Goal: Information Seeking & Learning: Learn about a topic

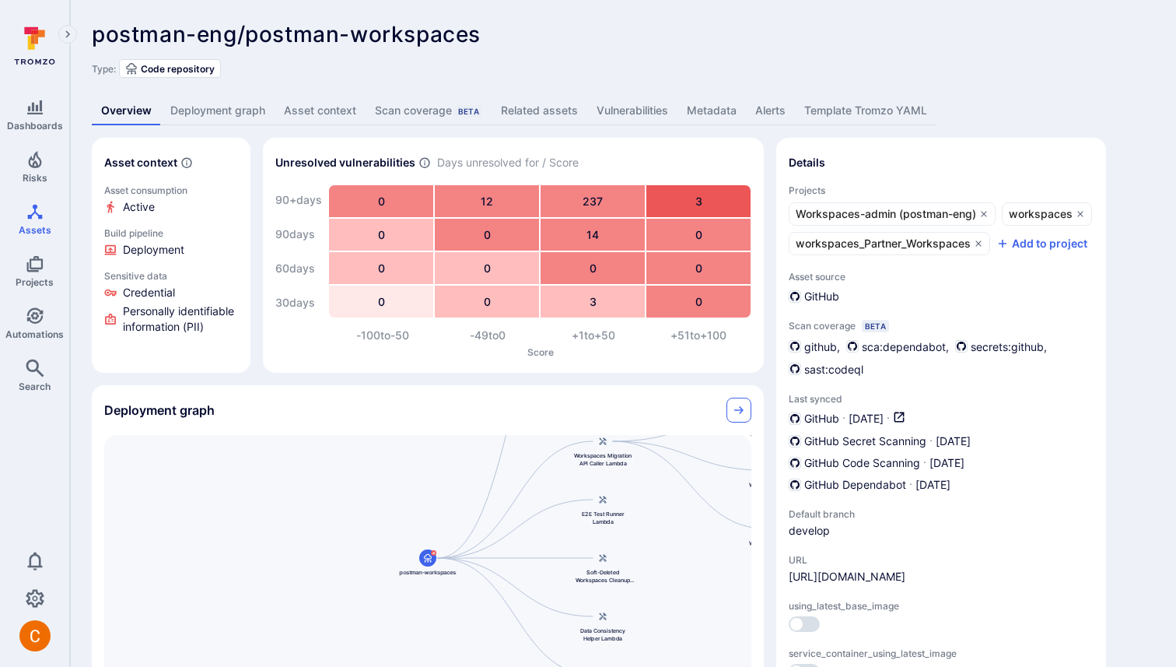
click at [736, 403] on link "Collapse" at bounding box center [739, 410] width 25 height 25
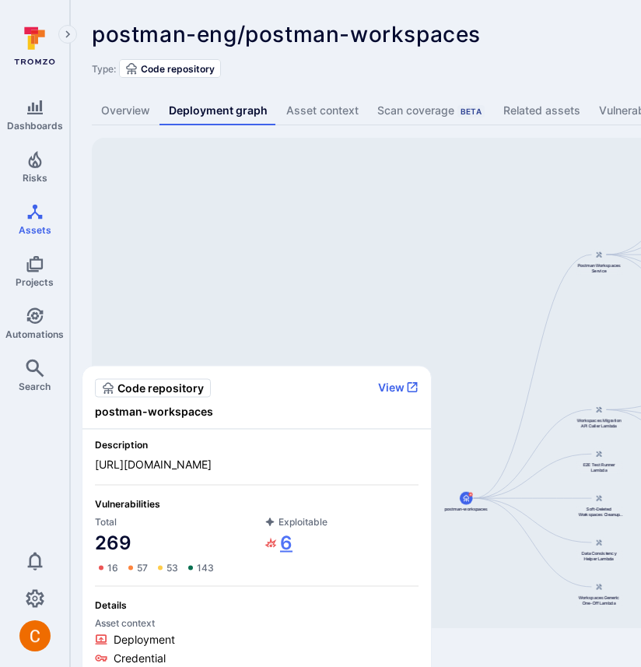
click at [282, 536] on link "6" at bounding box center [279, 542] width 28 height 25
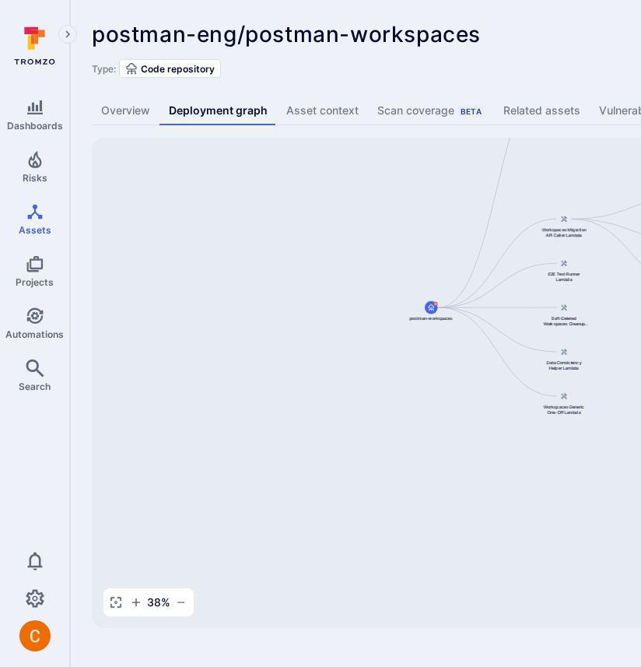
drag, startPoint x: 455, startPoint y: 367, endPoint x: 397, endPoint y: 189, distance: 187.5
click at [397, 188] on div "Postman Workspaces Service postman-workspaces Workspaces Migration API Caller L…" at bounding box center [599, 383] width 1015 height 490
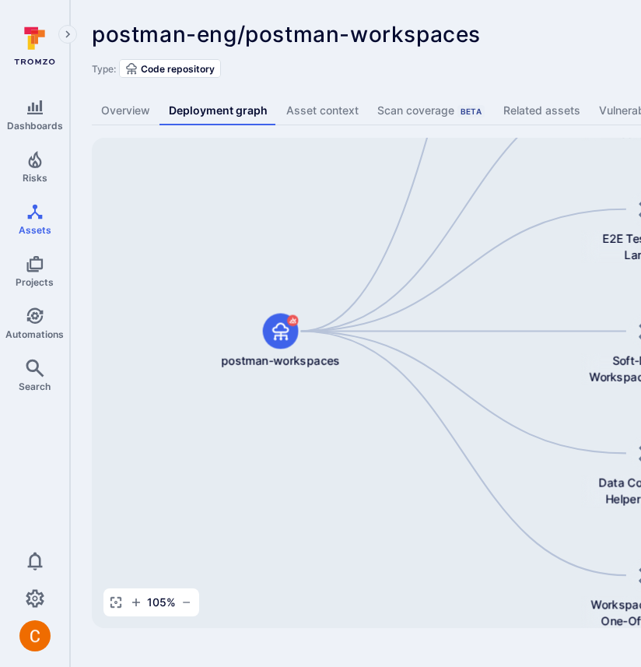
drag, startPoint x: 350, startPoint y: 335, endPoint x: 127, endPoint y: 385, distance: 228.8
click at [126, 385] on div "Postman Workspaces Service postman-workspaces Workspaces Migration API Caller L…" at bounding box center [599, 383] width 1015 height 490
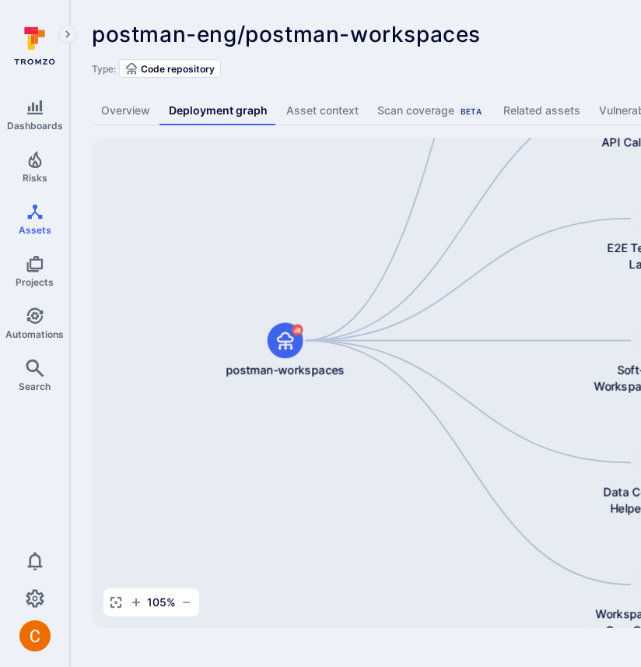
click at [531, 58] on div "postman-eng/postman-workspaces ... Show more Type: Code repository" at bounding box center [595, 50] width 1007 height 56
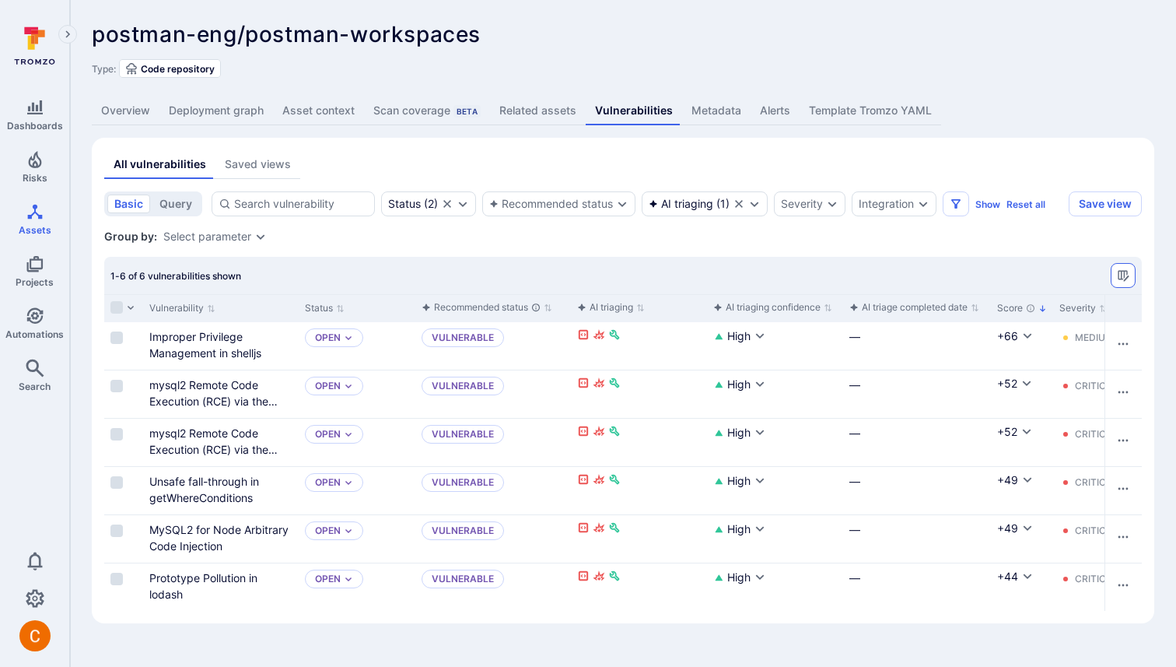
click at [1121, 269] on icon "Manage columns" at bounding box center [1123, 275] width 12 height 12
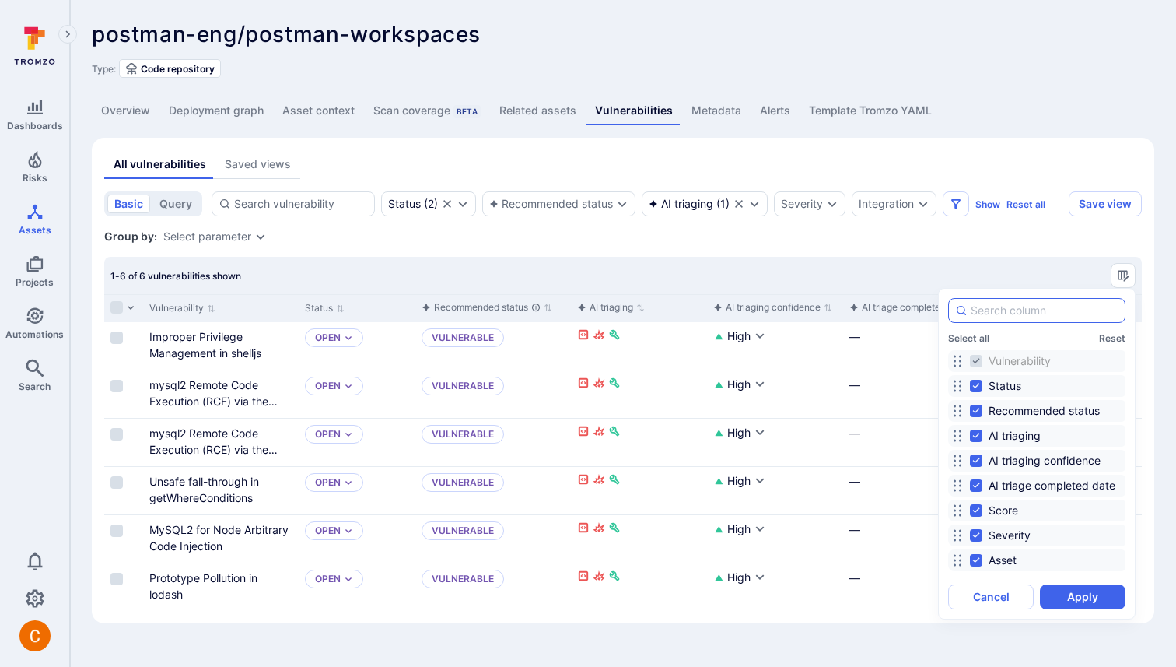
click at [1058, 304] on input at bounding box center [1045, 311] width 148 height 16
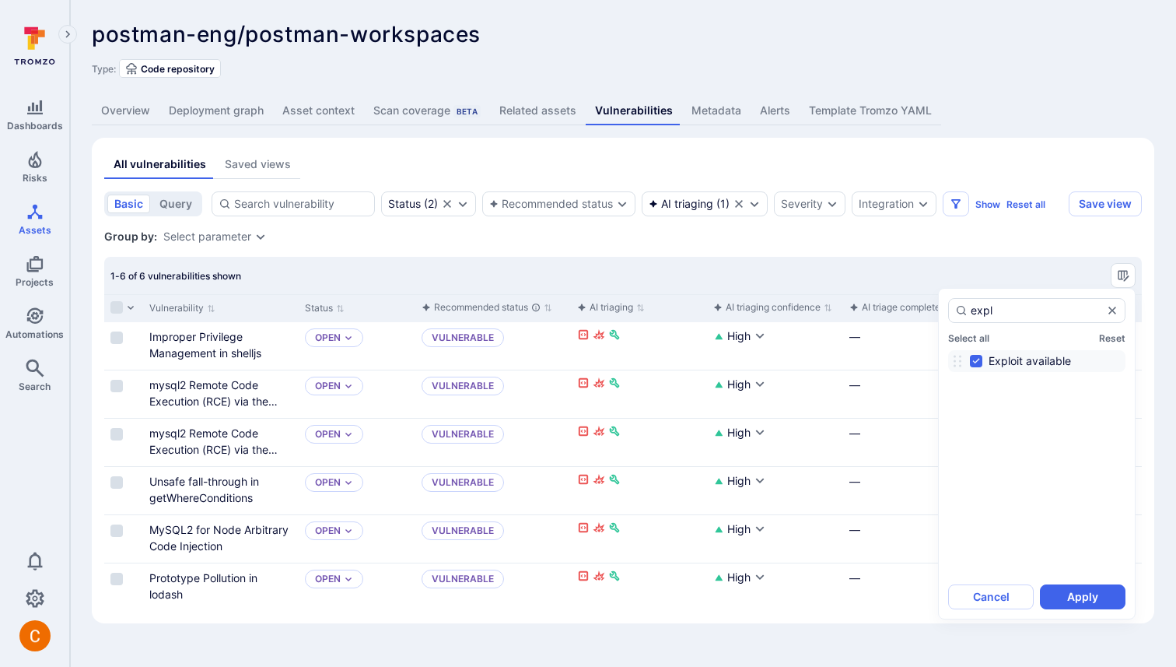
type input "expl"
click at [861, 250] on div at bounding box center [588, 333] width 1176 height 667
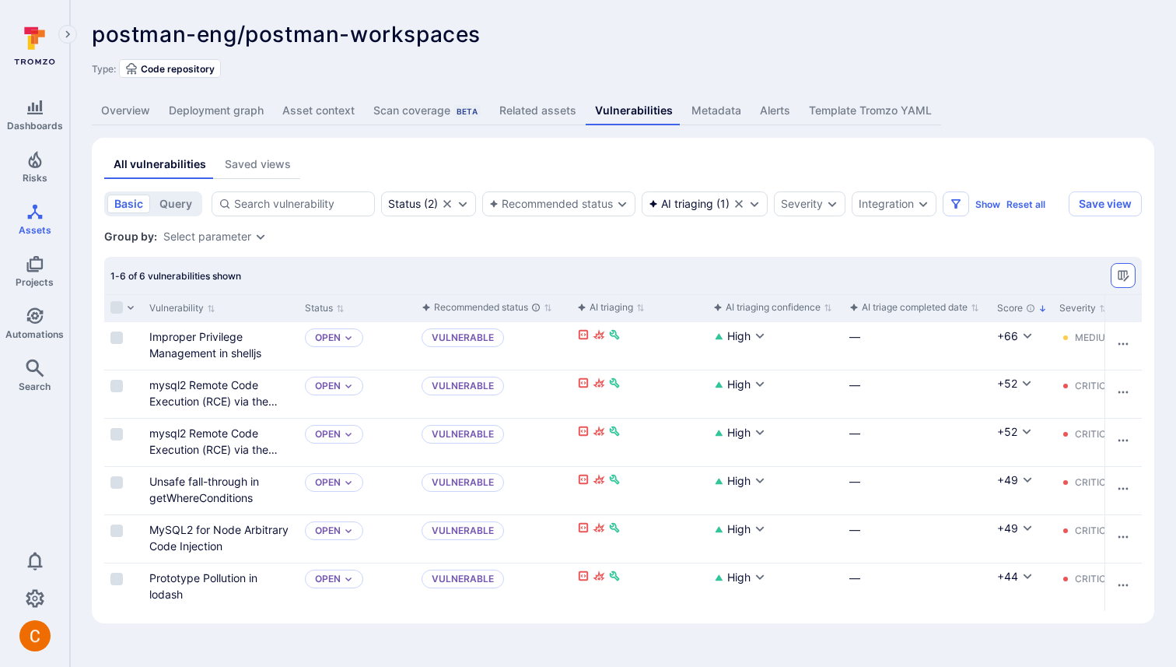
click at [1121, 268] on button "Manage columns" at bounding box center [1123, 275] width 25 height 25
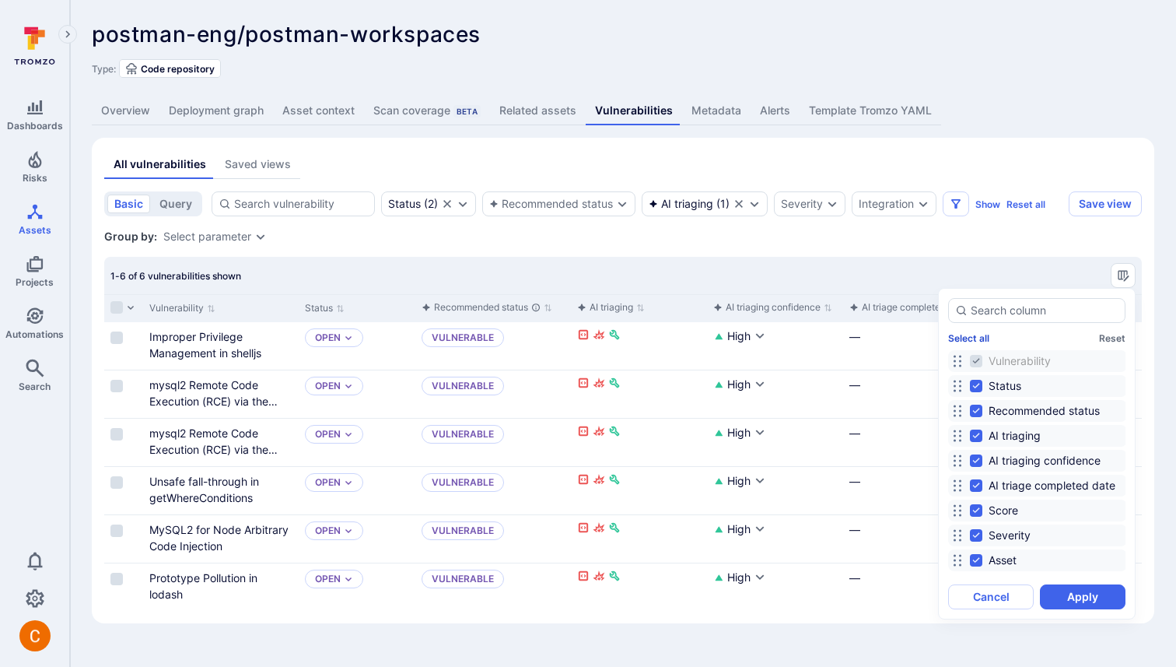
click at [970, 341] on button "Select all" at bounding box center [968, 338] width 41 height 12
checkbox input "true"
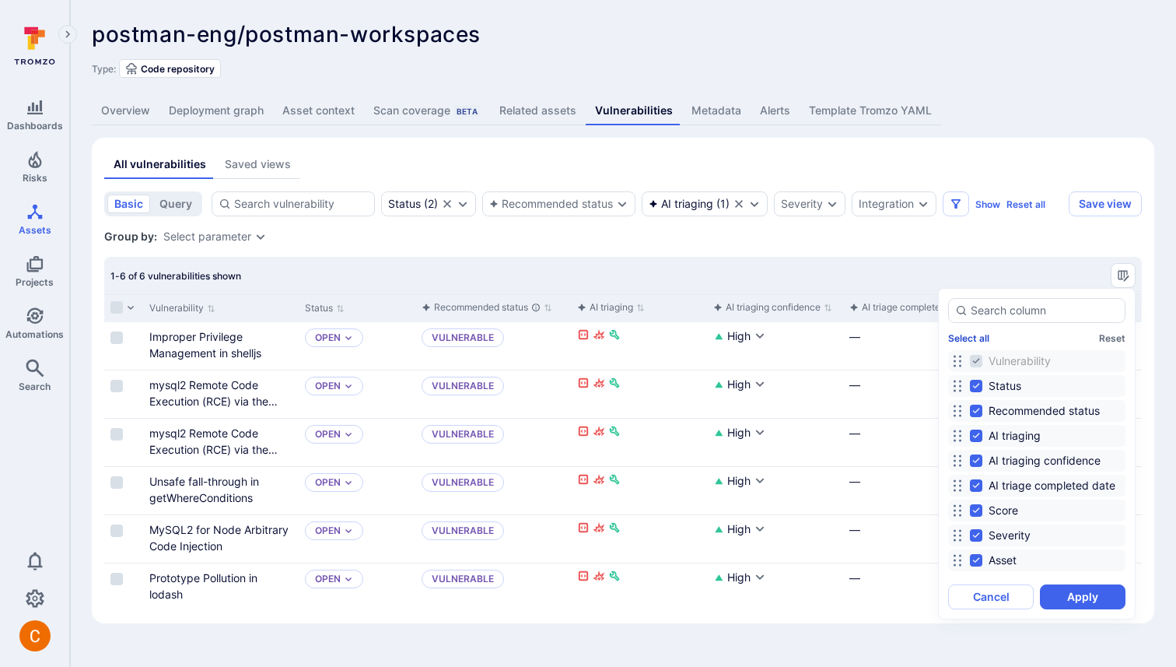
checkbox input "true"
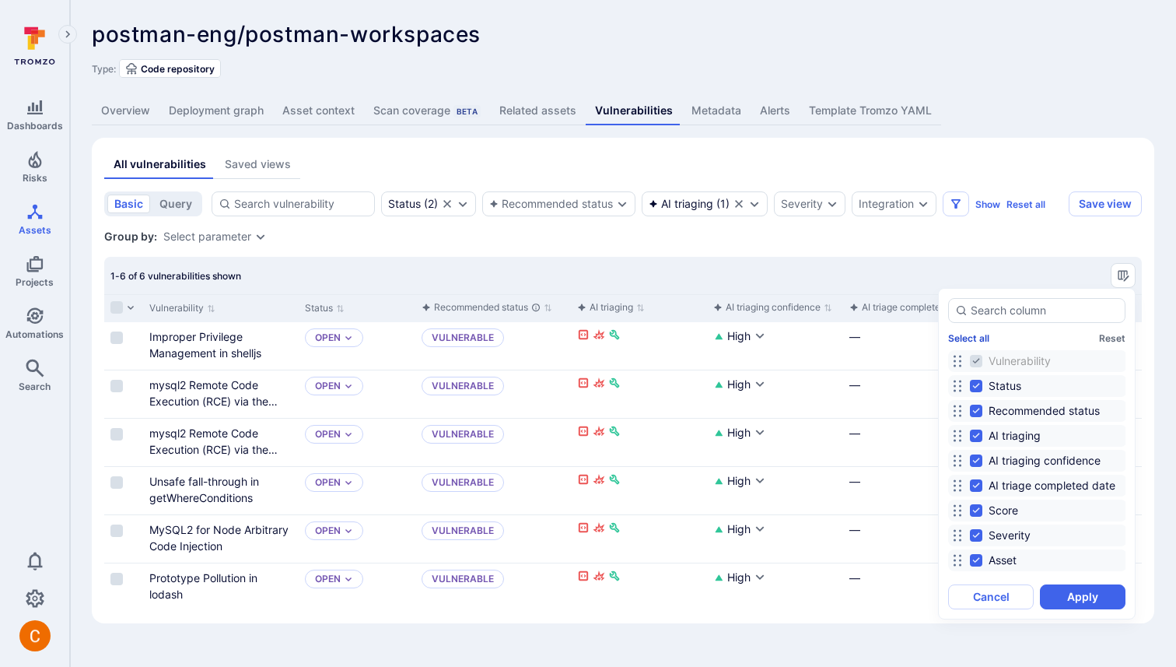
checkbox input "true"
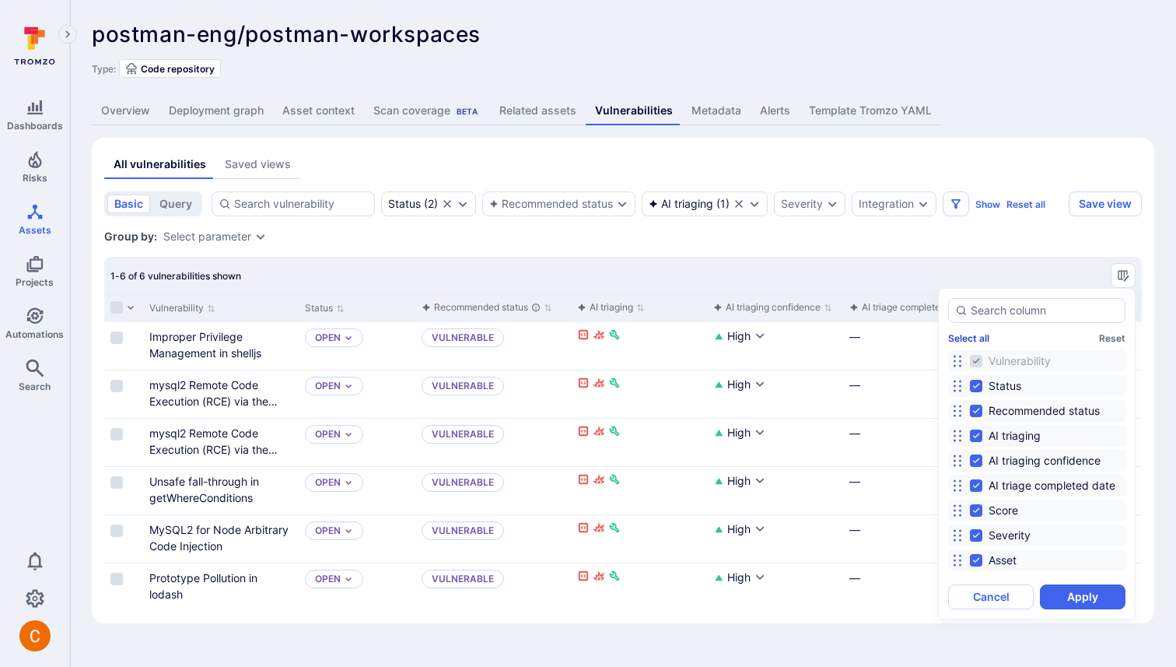
checkbox input "true"
click at [980, 336] on button "Deselect all" at bounding box center [974, 338] width 53 height 12
checkbox input "false"
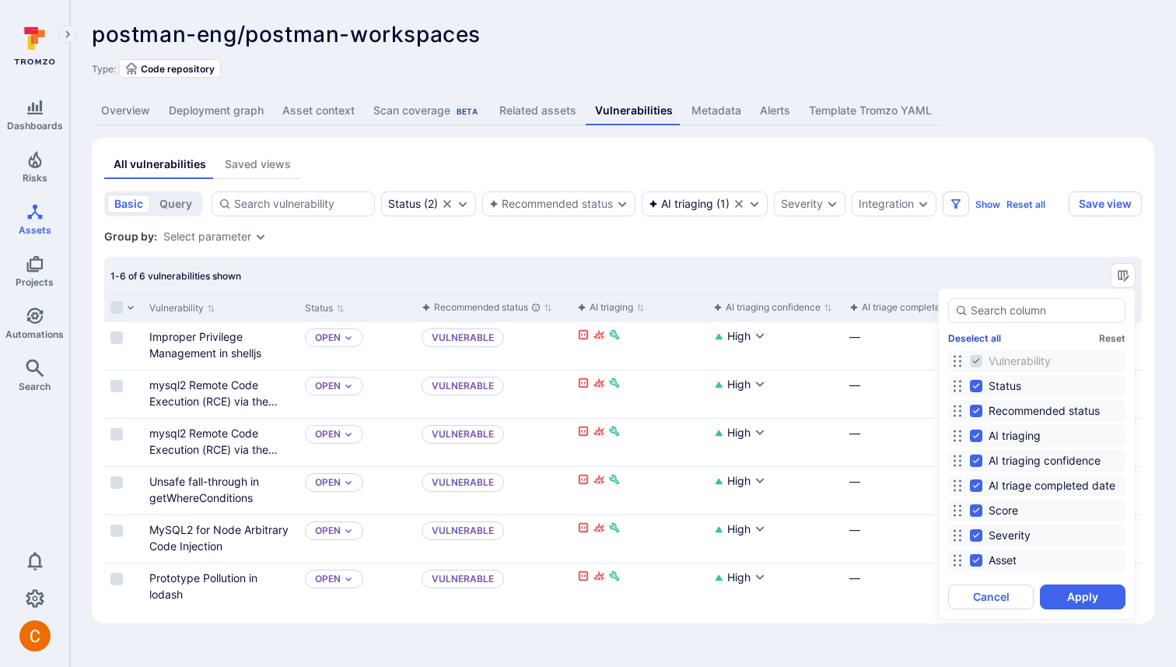
checkbox input "false"
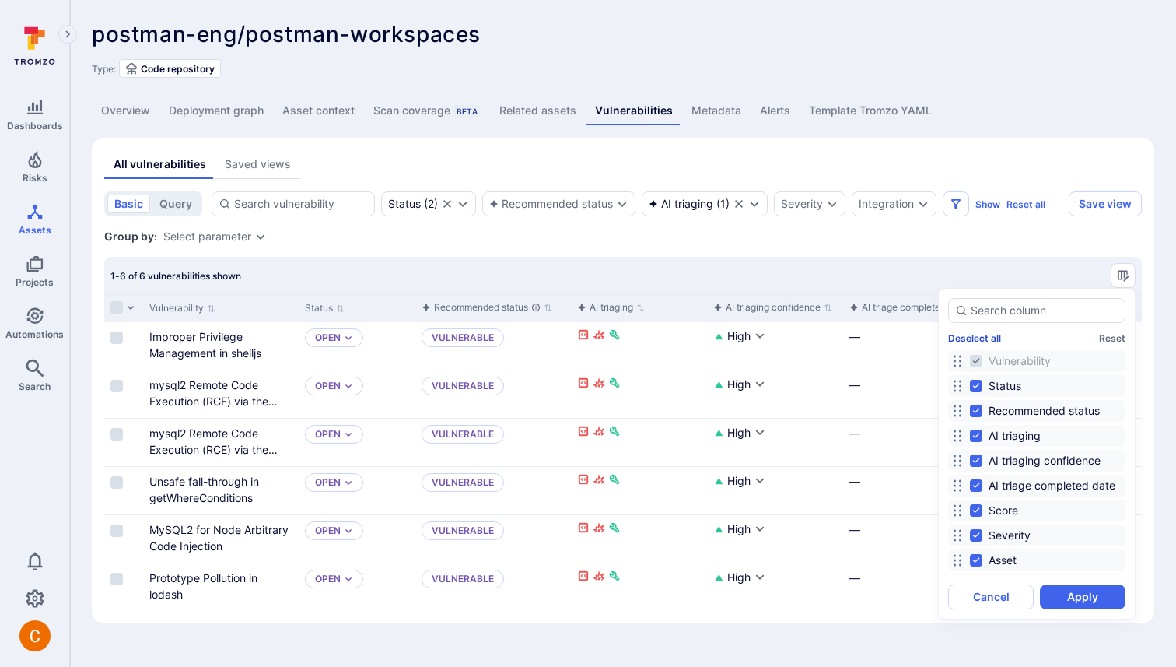
checkbox input "false"
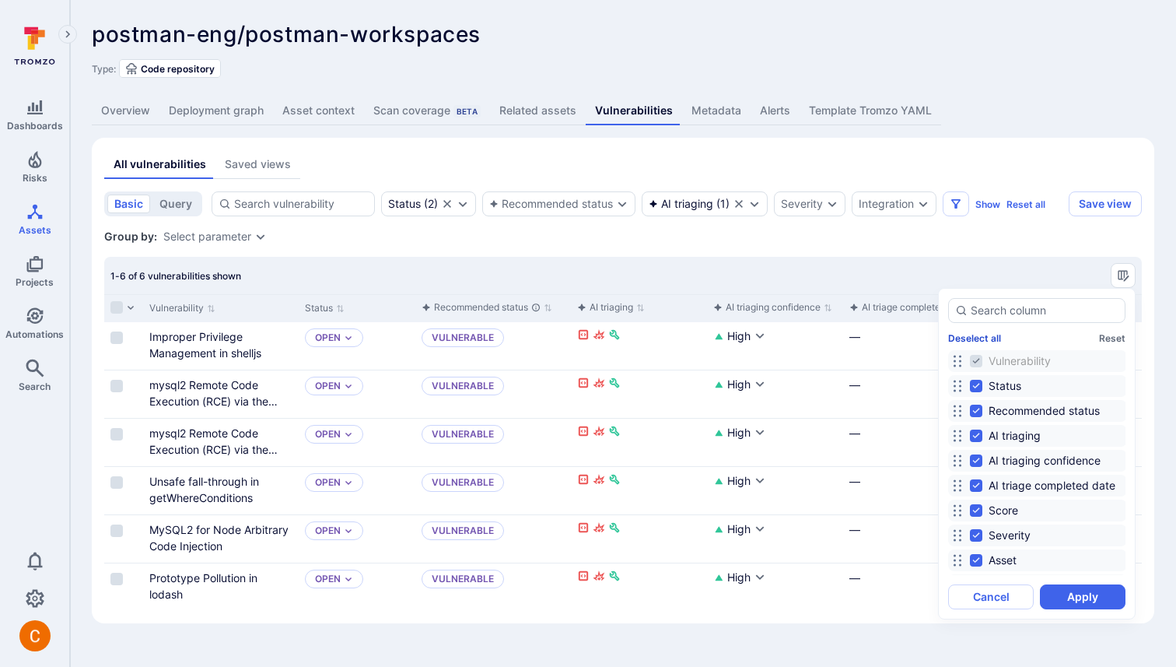
checkbox input "false"
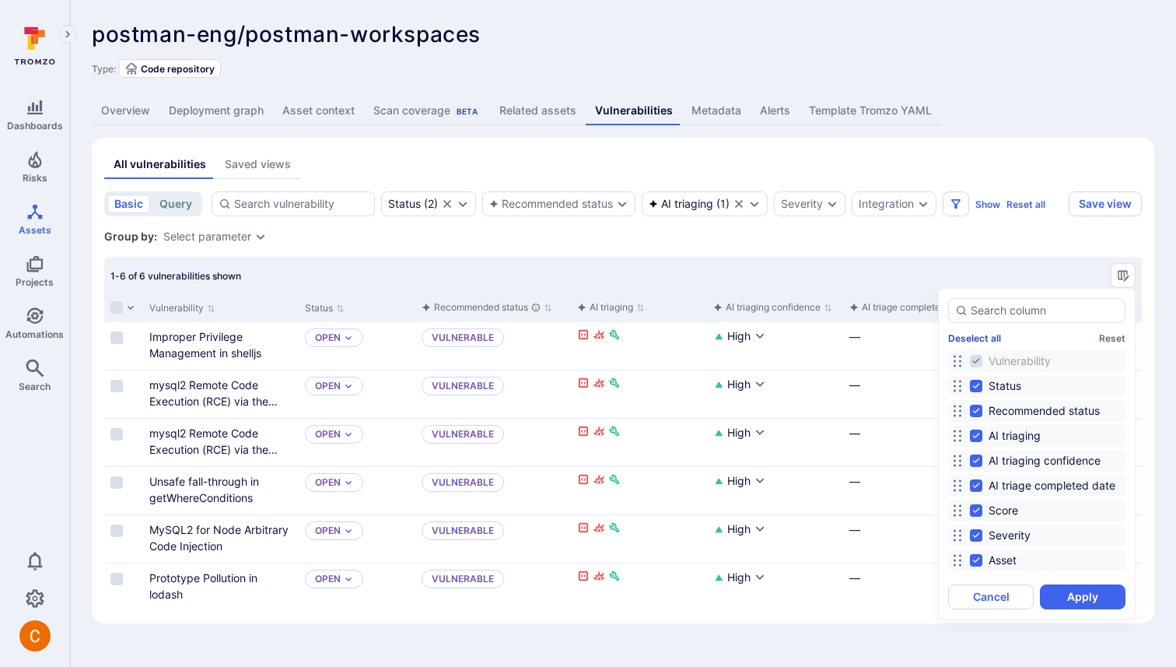
checkbox input "false"
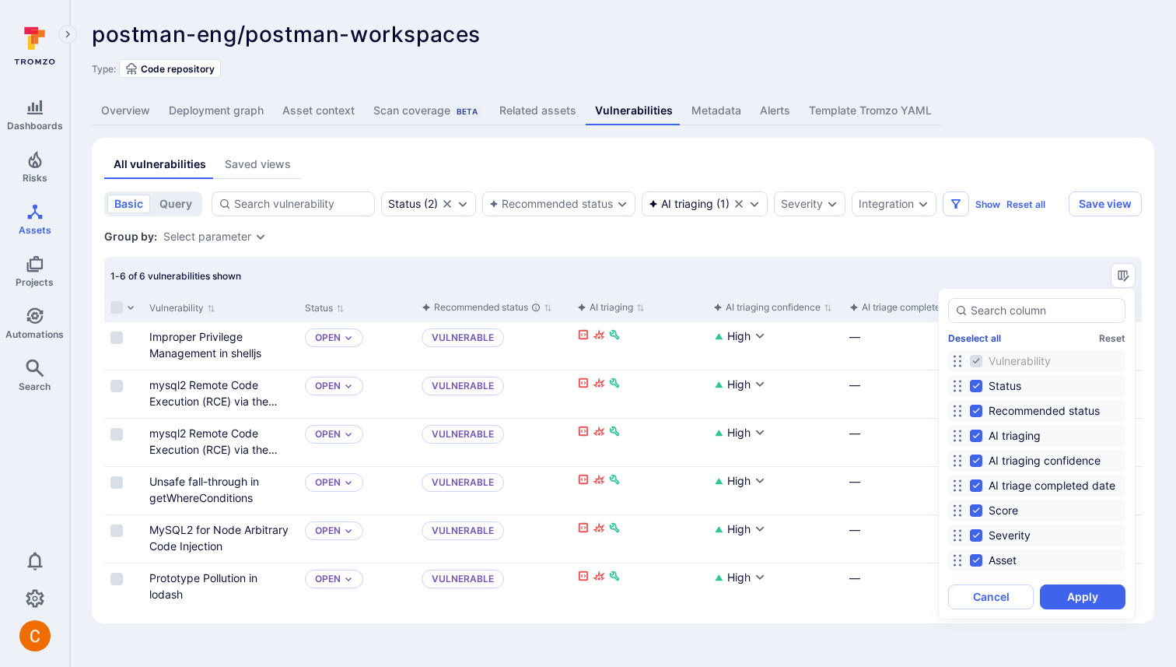
checkbox input "false"
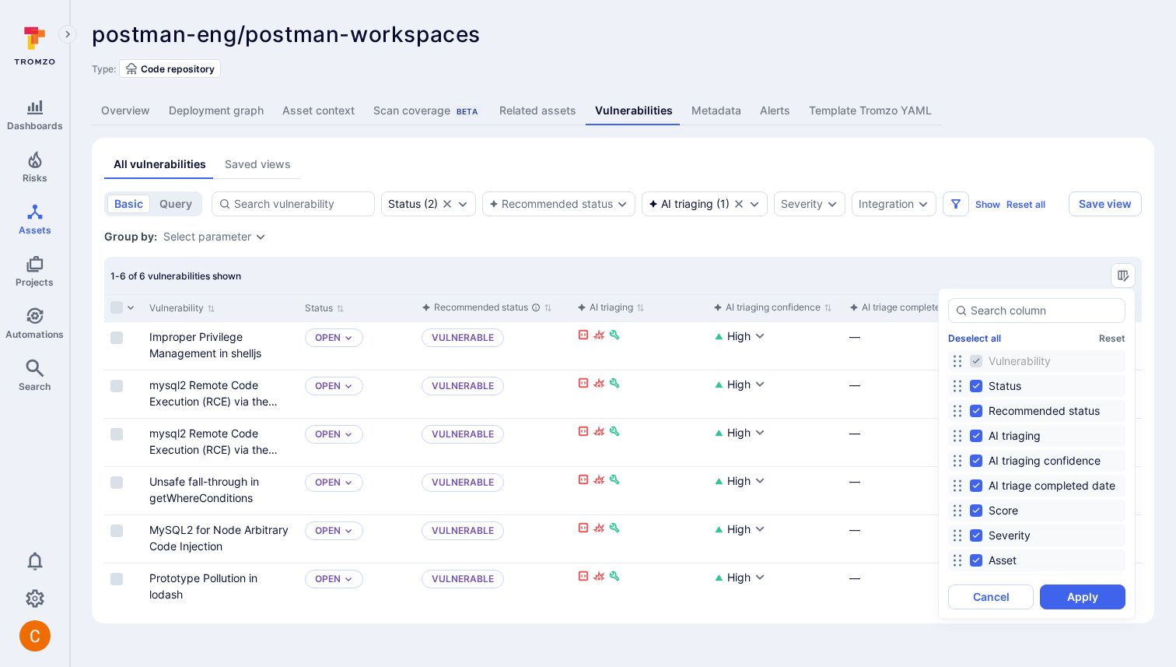
checkbox input "false"
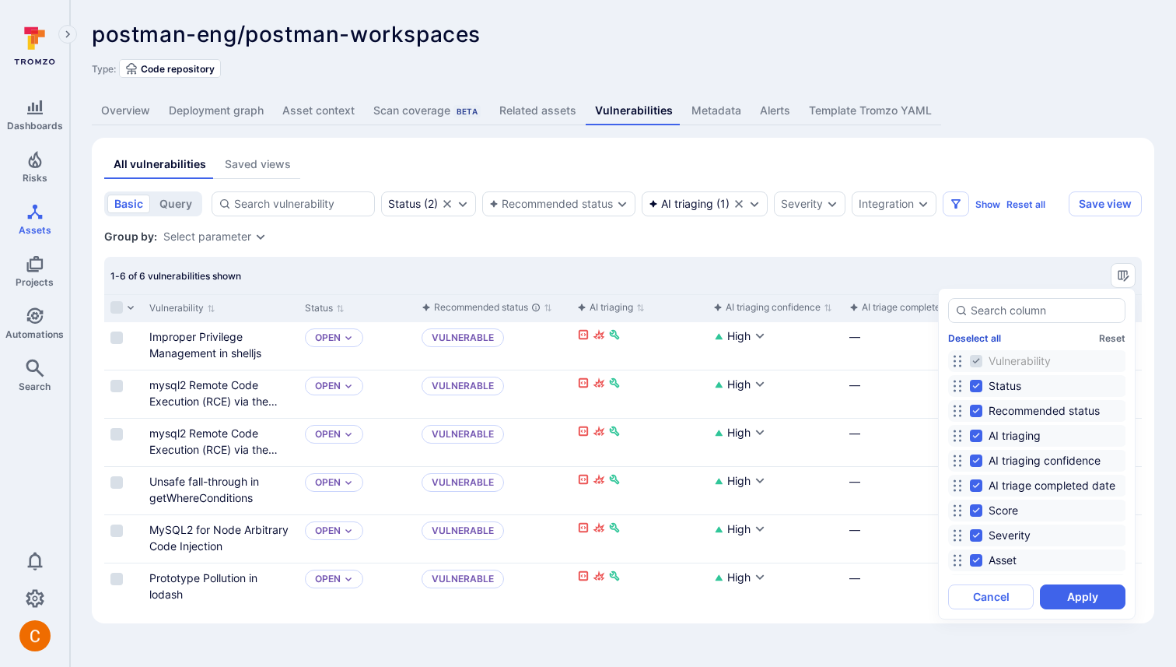
checkbox input "false"
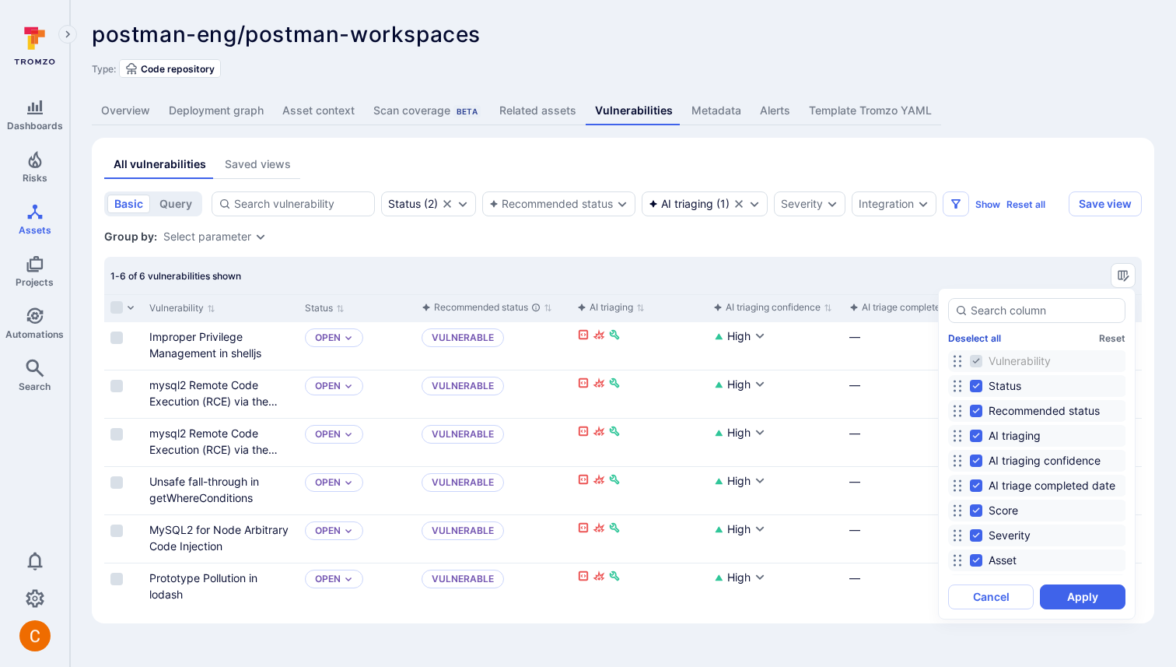
checkbox input "false"
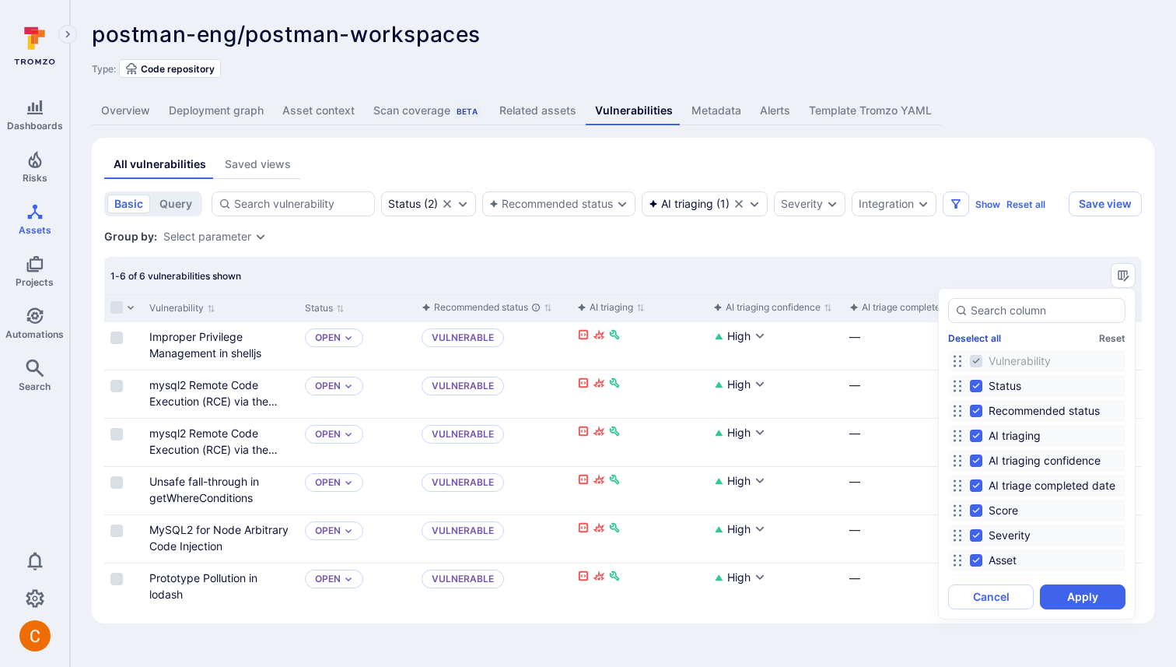
checkbox input "false"
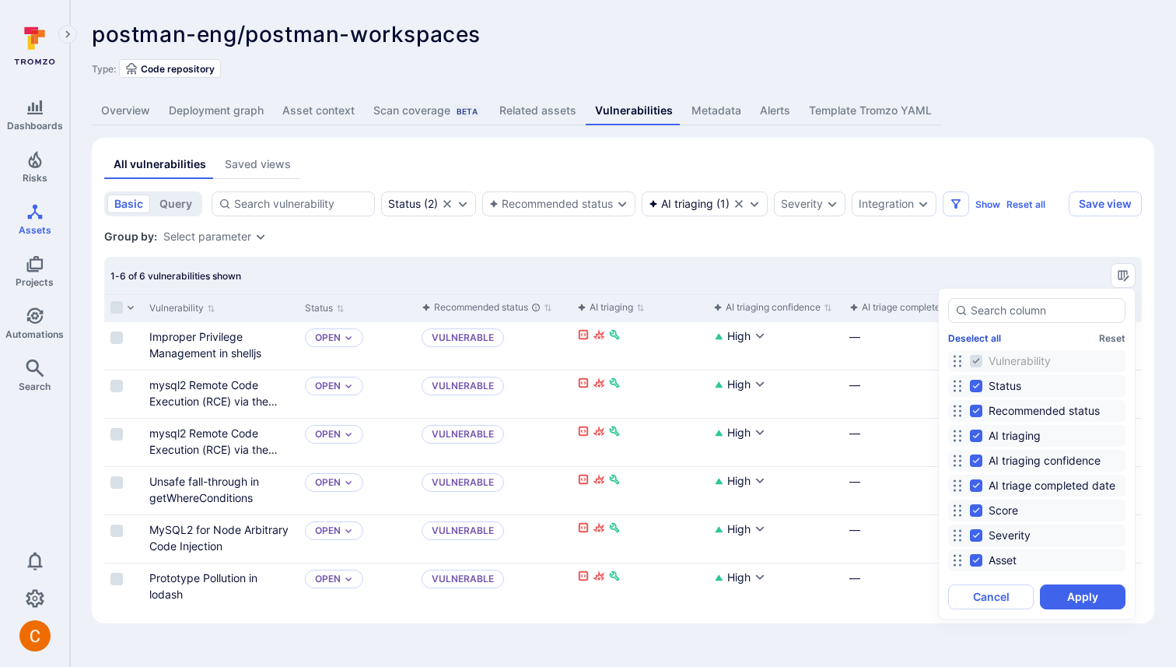
checkbox input "false"
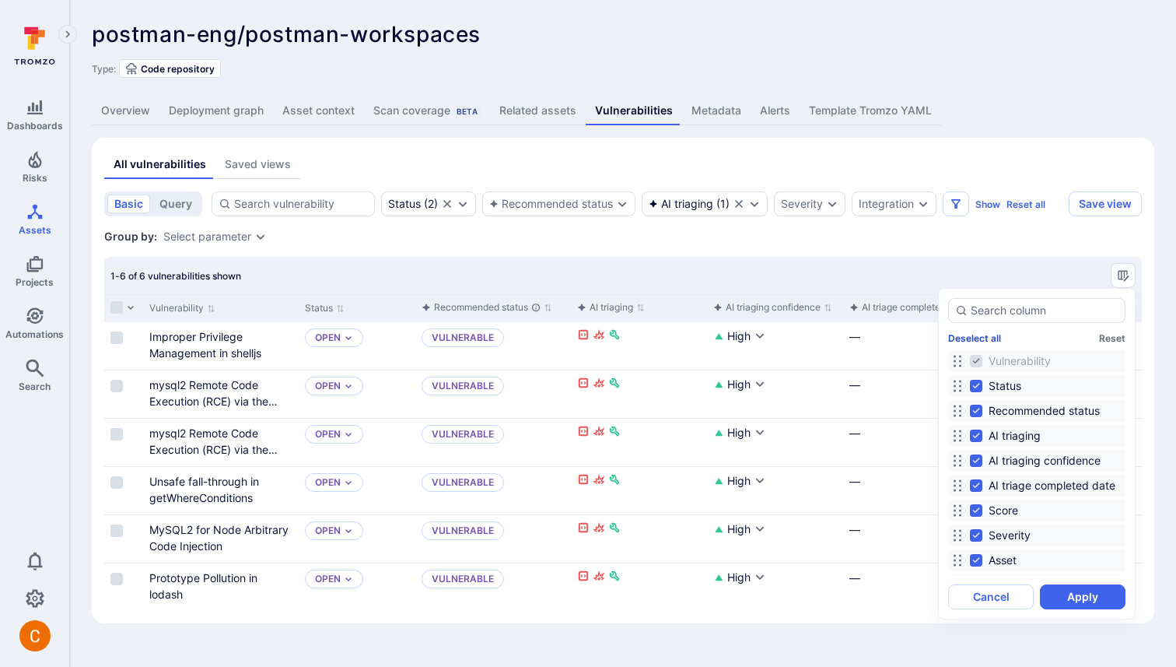
checkbox input "false"
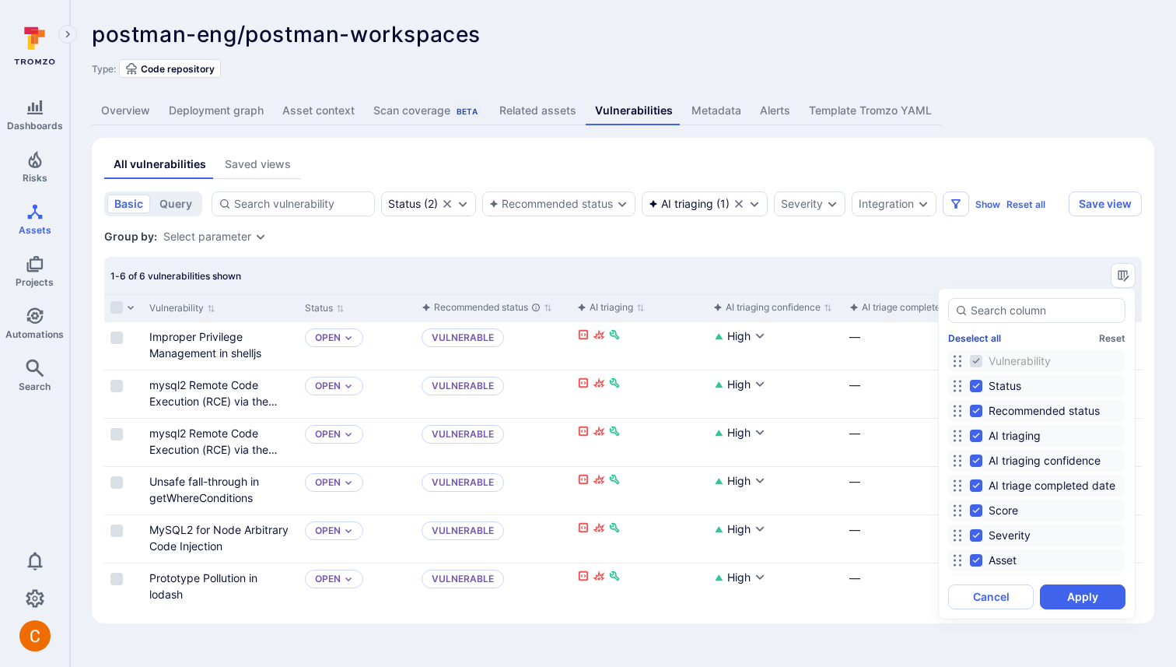
checkbox input "false"
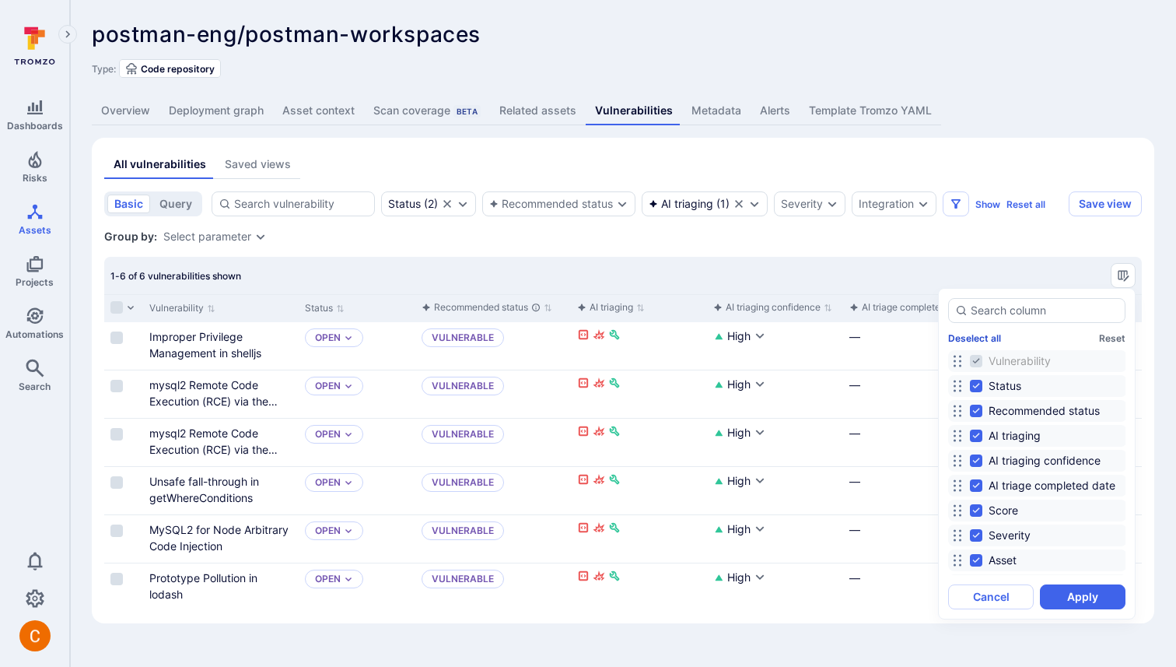
checkbox input "false"
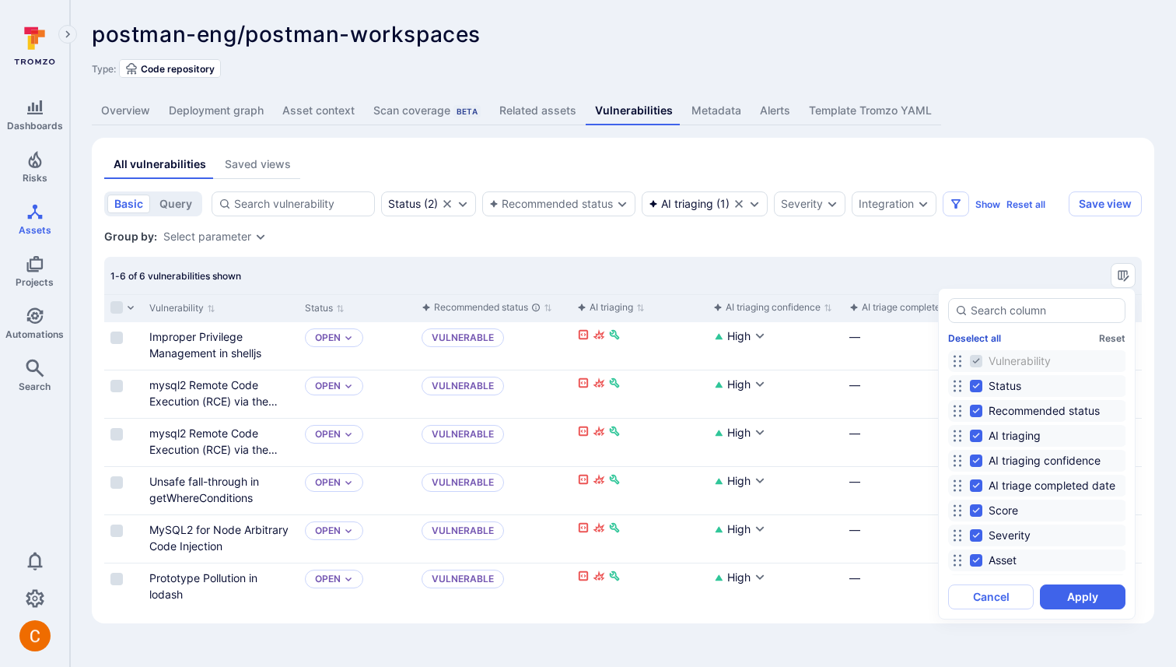
checkbox input "false"
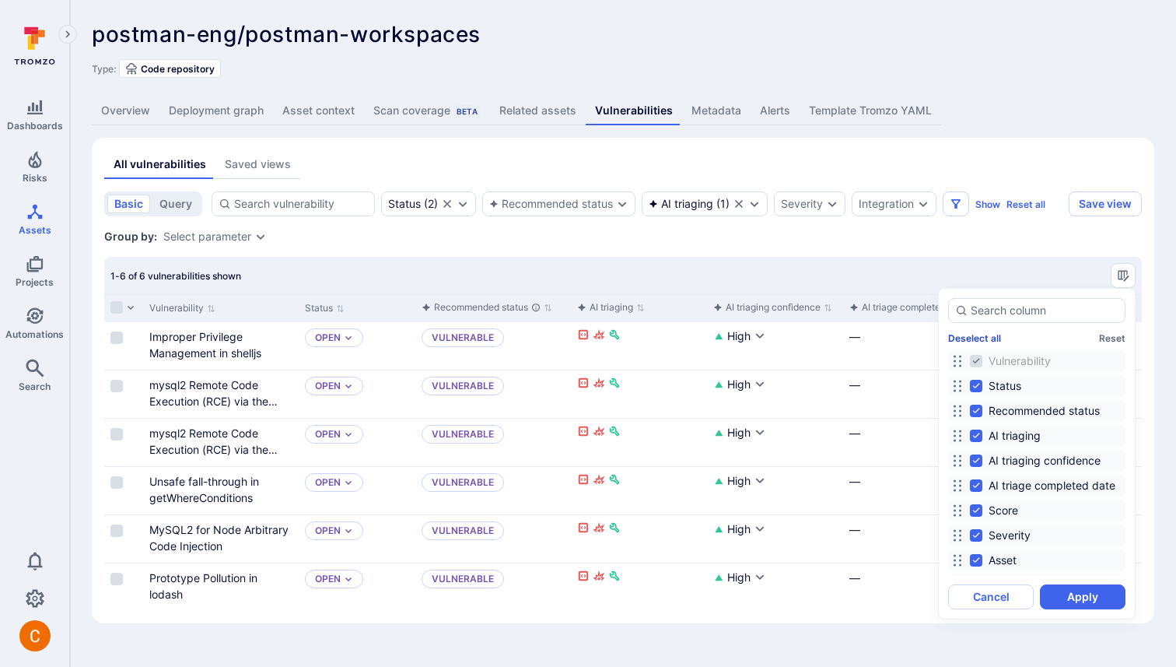
checkbox input "false"
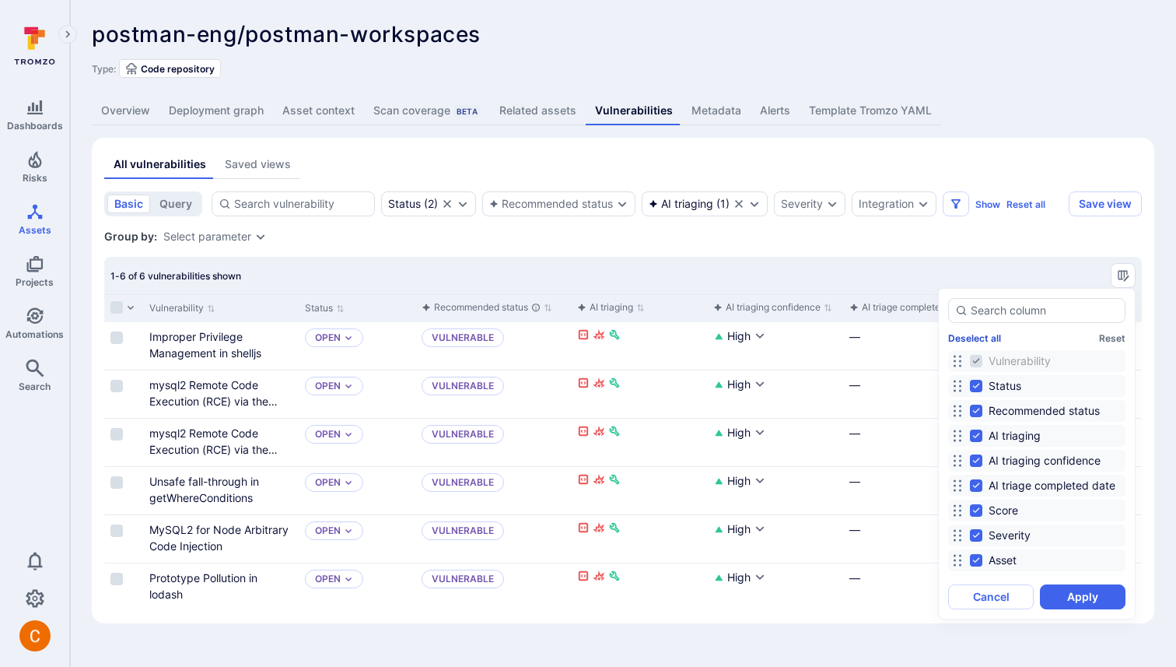
checkbox input "false"
click at [997, 314] on input at bounding box center [1045, 311] width 148 height 16
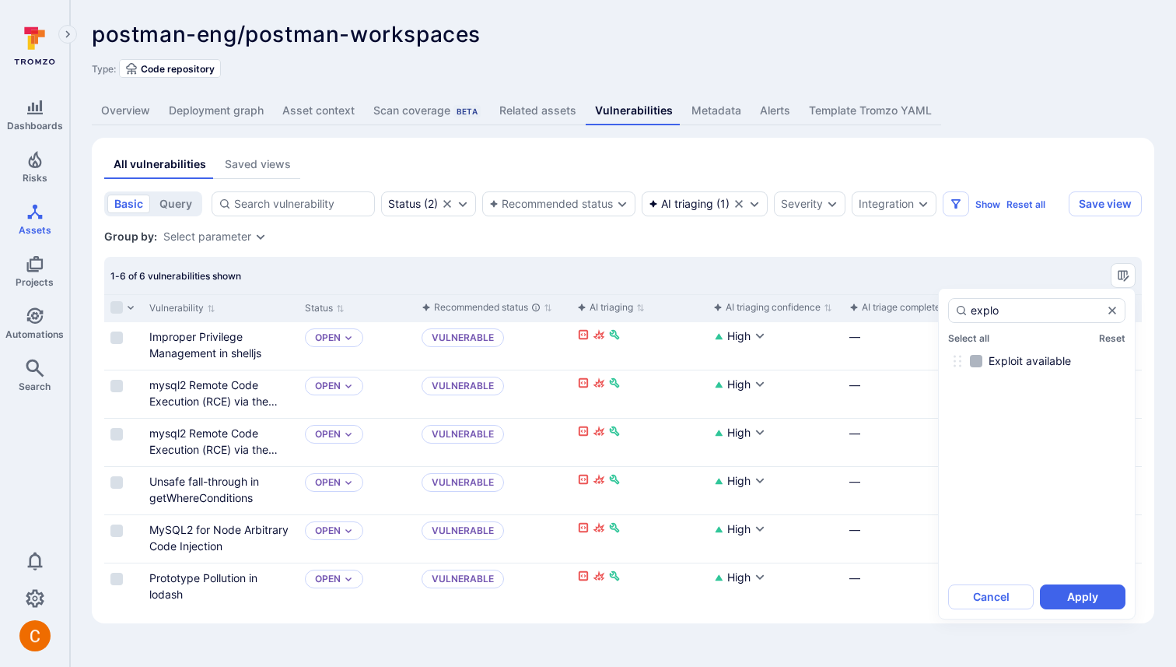
type input "explo"
click at [1024, 363] on span "Exploit available" at bounding box center [1030, 361] width 82 height 16
click at [983, 363] on input "Exploit available" at bounding box center [976, 361] width 12 height 12
checkbox input "true"
click at [1071, 589] on button "Apply" at bounding box center [1083, 596] width 86 height 25
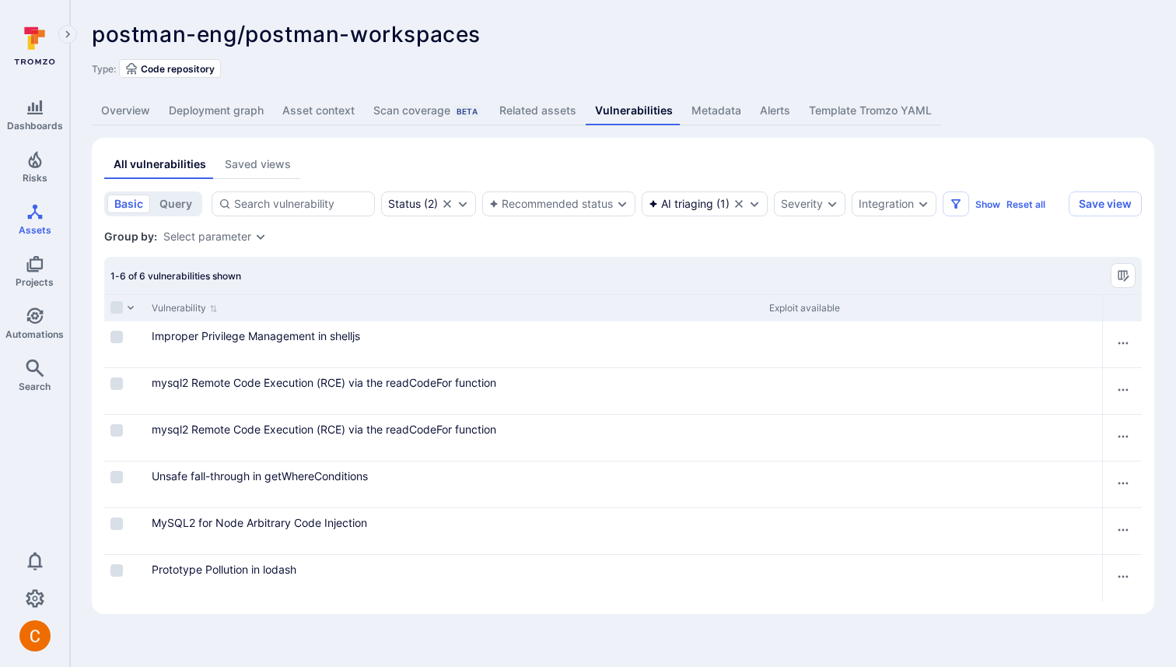
click at [1129, 288] on div "1-6 of 6 vulnerabilities shown" at bounding box center [623, 275] width 1038 height 37
click at [1121, 265] on button "Manage columns" at bounding box center [1123, 275] width 25 height 25
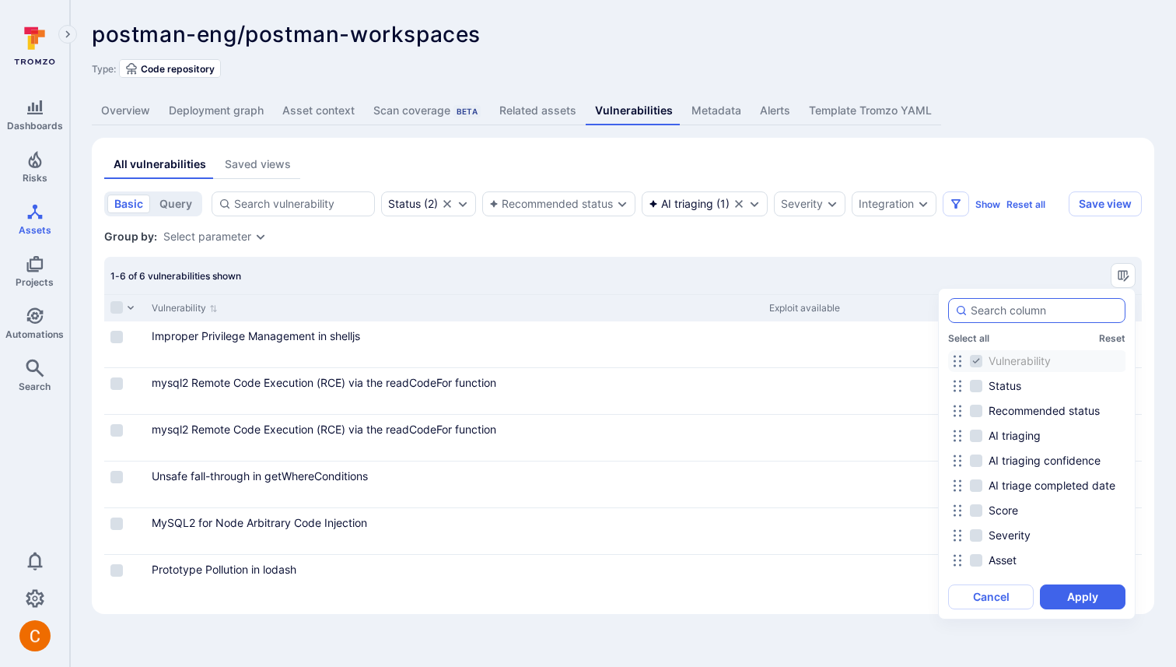
click at [1041, 301] on div at bounding box center [1036, 310] width 177 height 25
click at [1041, 303] on input at bounding box center [1045, 311] width 148 height 16
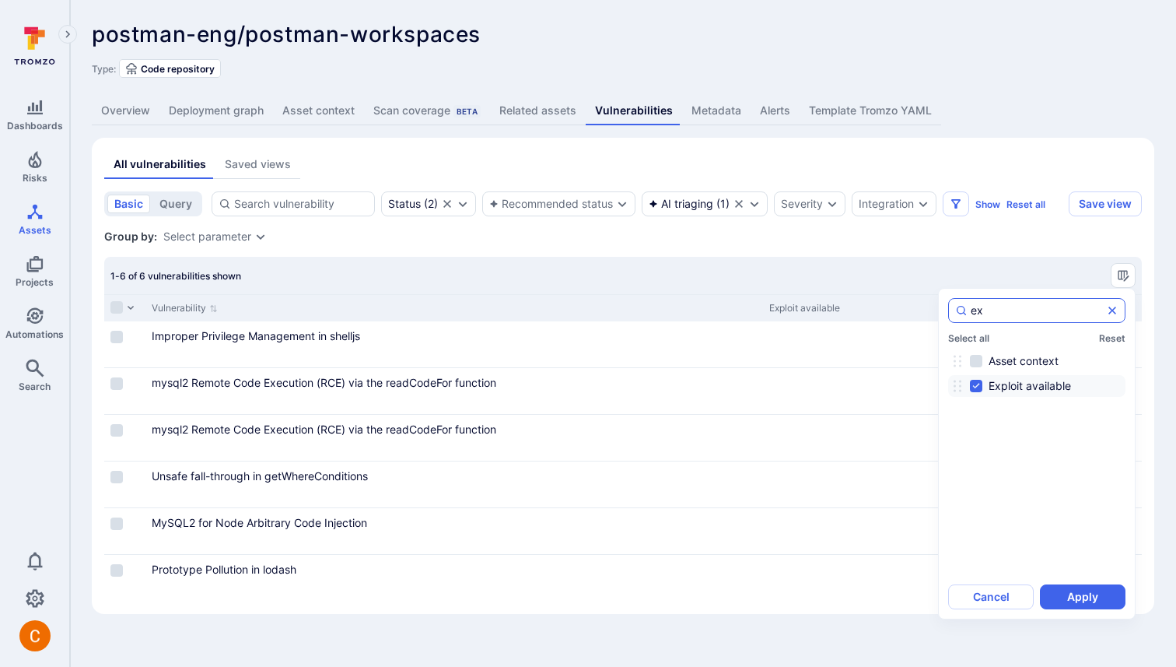
type input "e"
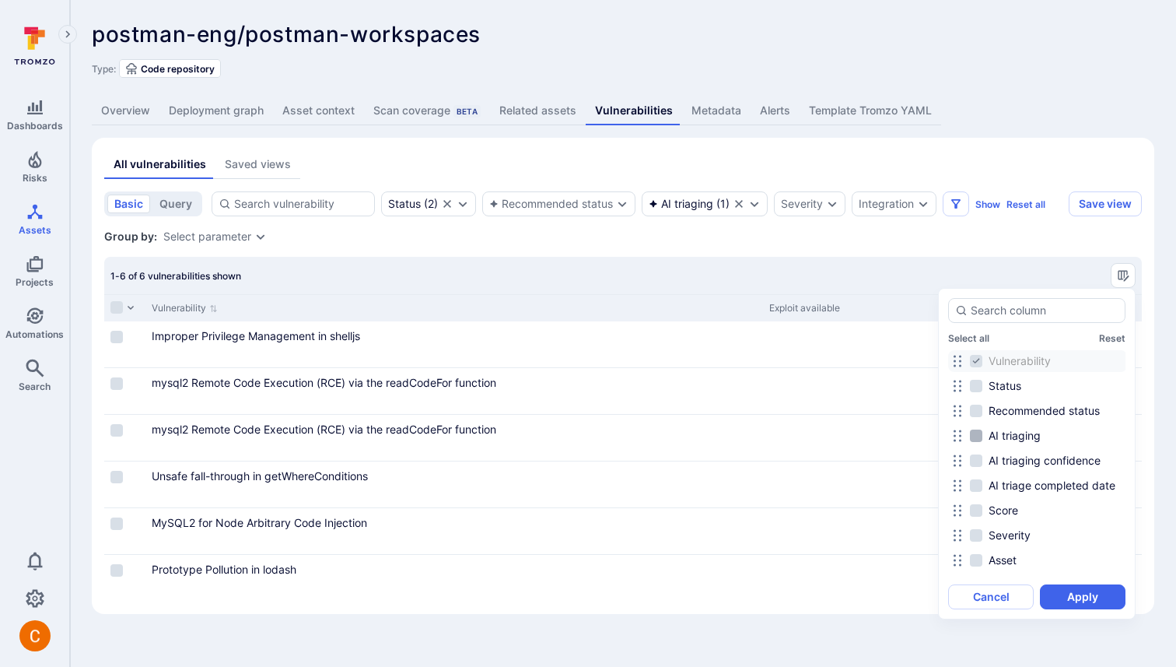
click at [1013, 433] on span "AI triaging" at bounding box center [1015, 436] width 52 height 16
click at [983, 433] on input "AI triaging" at bounding box center [976, 435] width 12 height 12
checkbox input "true"
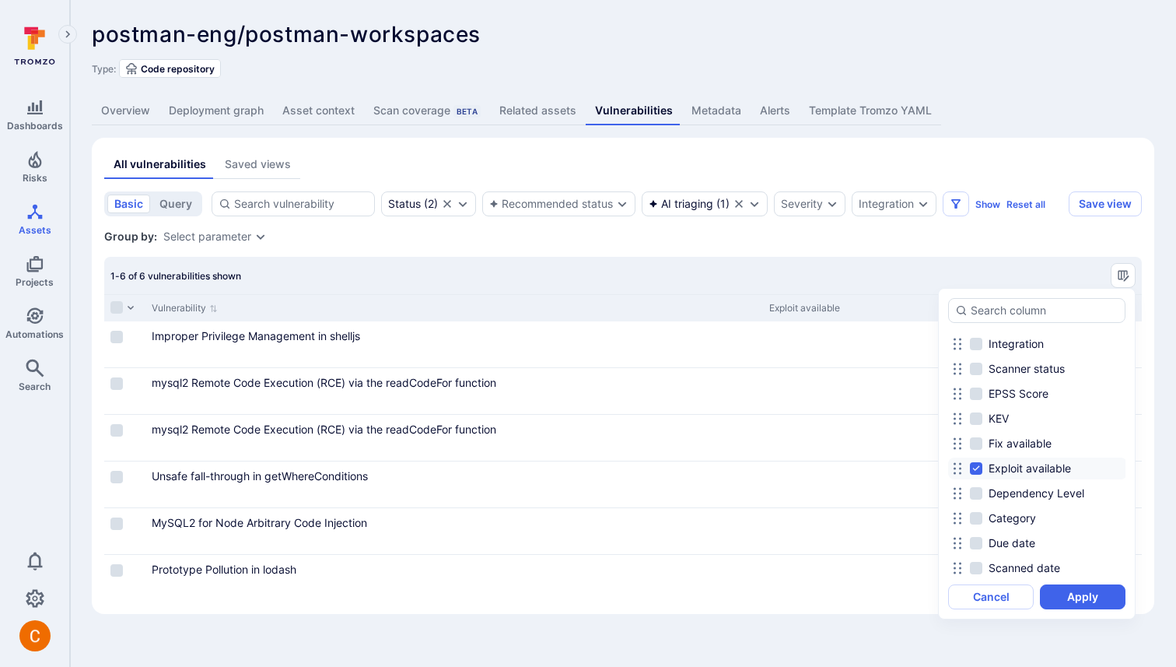
scroll to position [318, 0]
click at [1018, 459] on span "Exploit available" at bounding box center [1030, 466] width 82 height 16
click at [983, 460] on input "Exploit available" at bounding box center [976, 466] width 12 height 12
checkbox input "false"
click at [1082, 596] on button "Apply" at bounding box center [1083, 596] width 86 height 25
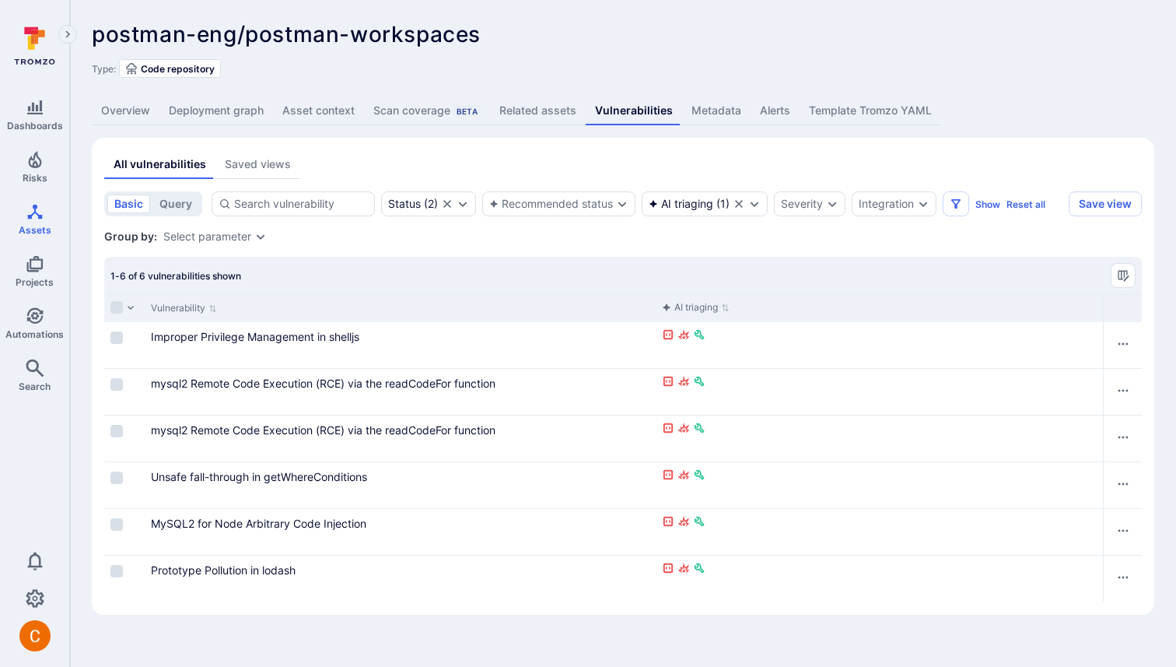
click at [703, 251] on section "basic query Status ( 2 ) Recommended status AI triaging ( 1 ) Severity Integrat…" at bounding box center [623, 396] width 1038 height 411
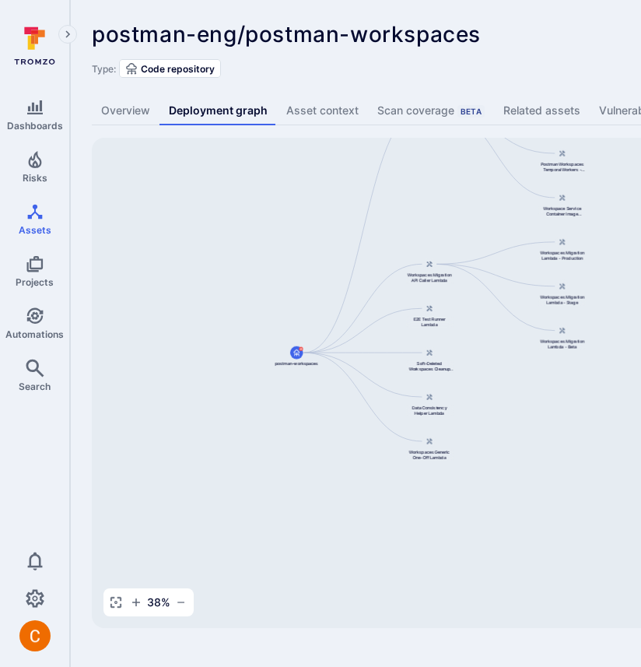
drag, startPoint x: 472, startPoint y: 391, endPoint x: 302, endPoint y: 245, distance: 224.1
click at [302, 245] on div "Postman Workspaces Service postman-workspaces Workspaces Migration API Caller L…" at bounding box center [599, 383] width 1015 height 490
click at [474, 40] on span "postman-eng/postman-workspaces" at bounding box center [286, 34] width 389 height 26
click at [560, 43] on div "postman-eng/postman-workspaces ... Show more" at bounding box center [484, 34] width 784 height 25
